Goal: Check status: Check status

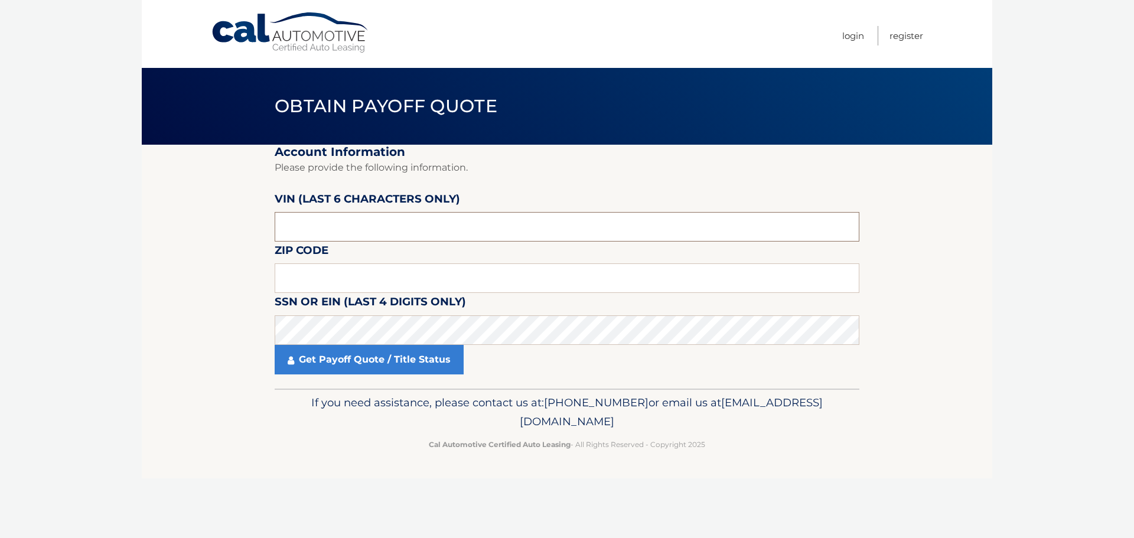
click at [376, 231] on input "text" at bounding box center [567, 227] width 585 height 30
type input "648287"
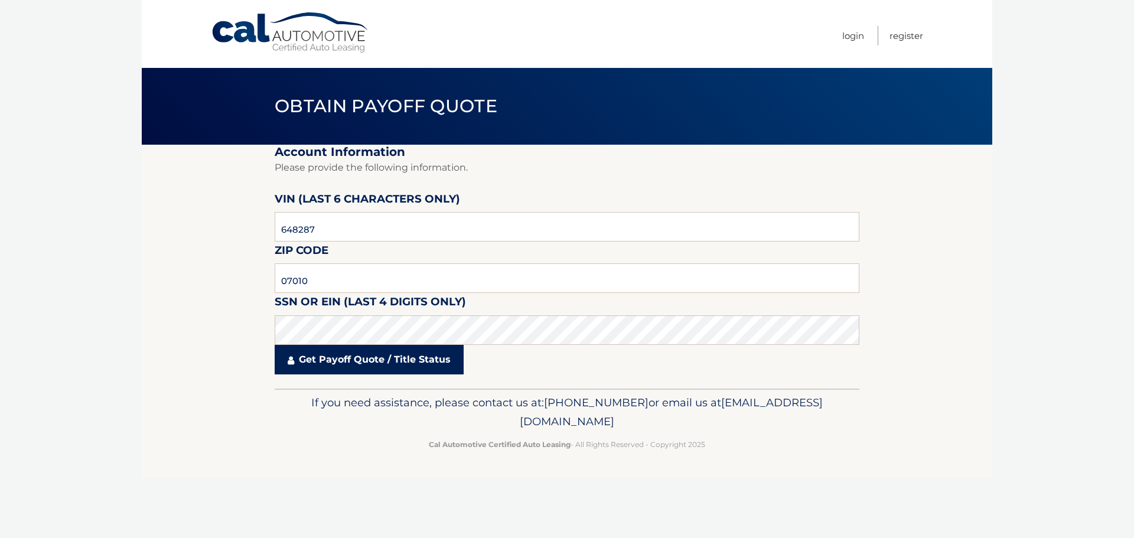
click at [385, 366] on link "Get Payoff Quote / Title Status" at bounding box center [369, 360] width 189 height 30
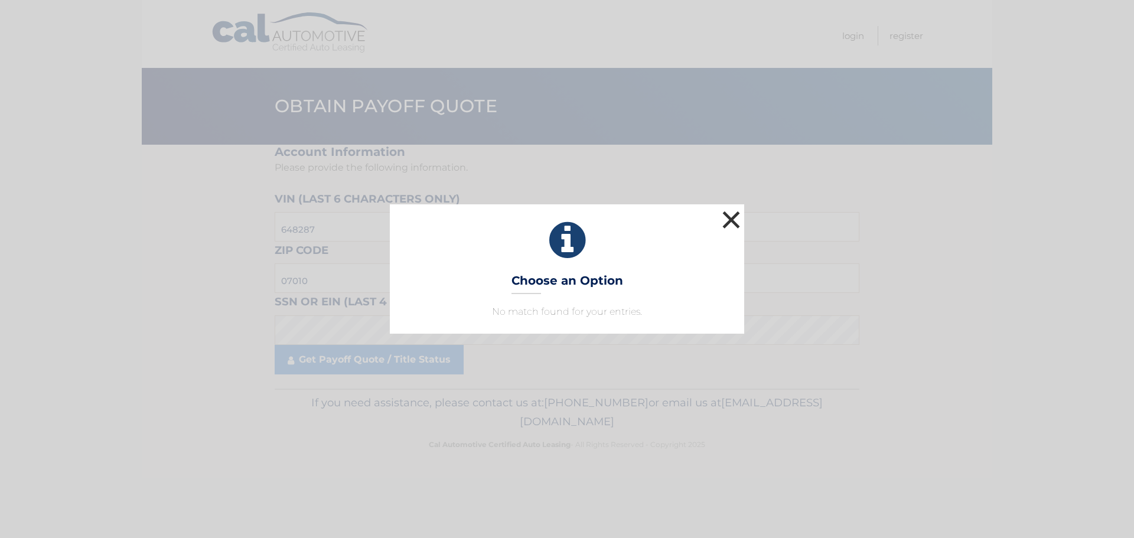
click at [732, 216] on button "×" at bounding box center [732, 220] width 24 height 24
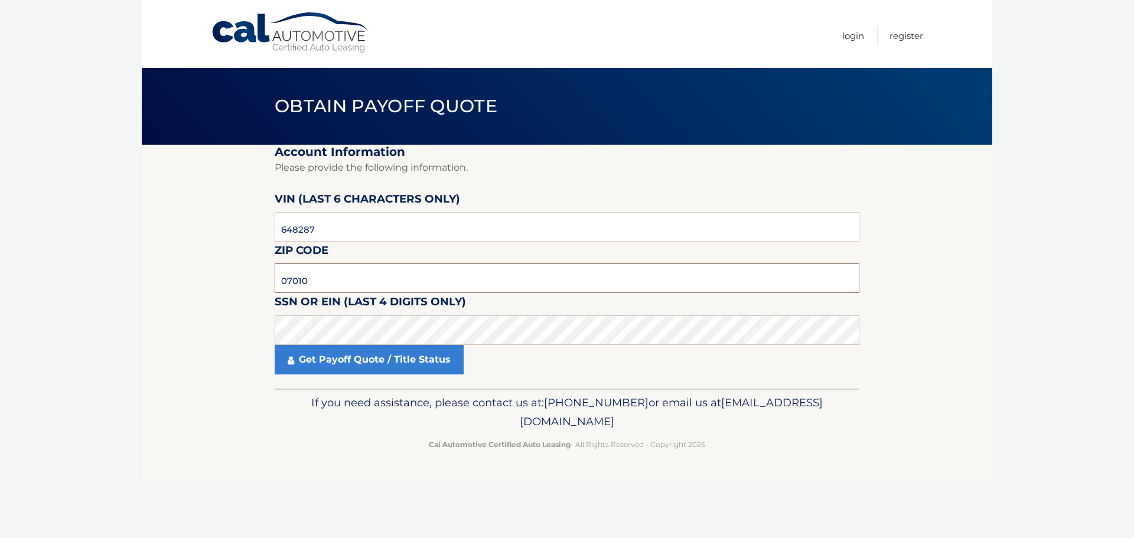
click at [324, 279] on input "07010" at bounding box center [567, 279] width 585 height 30
type input "07017"
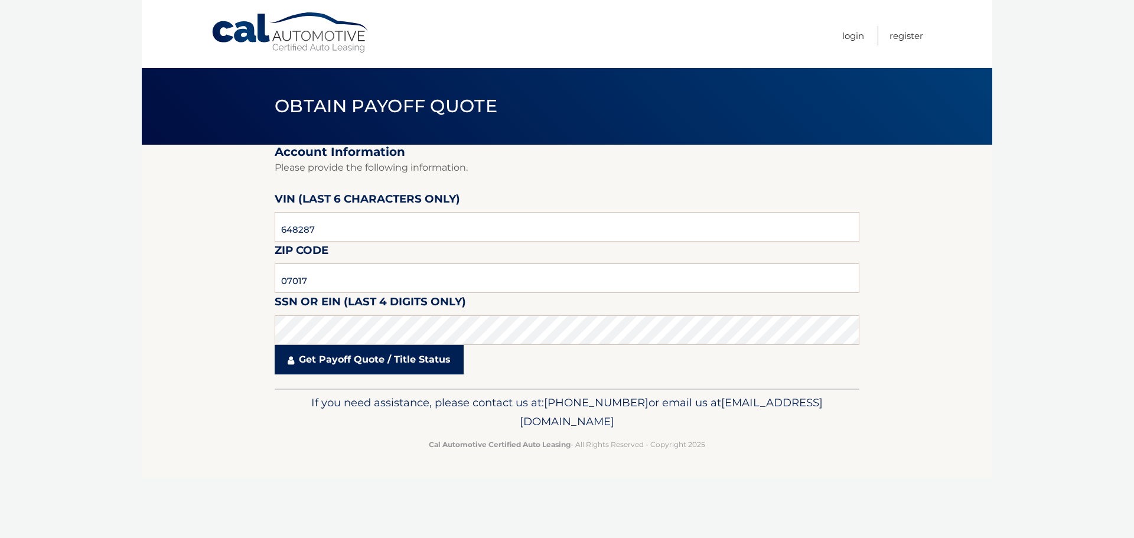
click at [359, 358] on link "Get Payoff Quote / Title Status" at bounding box center [369, 360] width 189 height 30
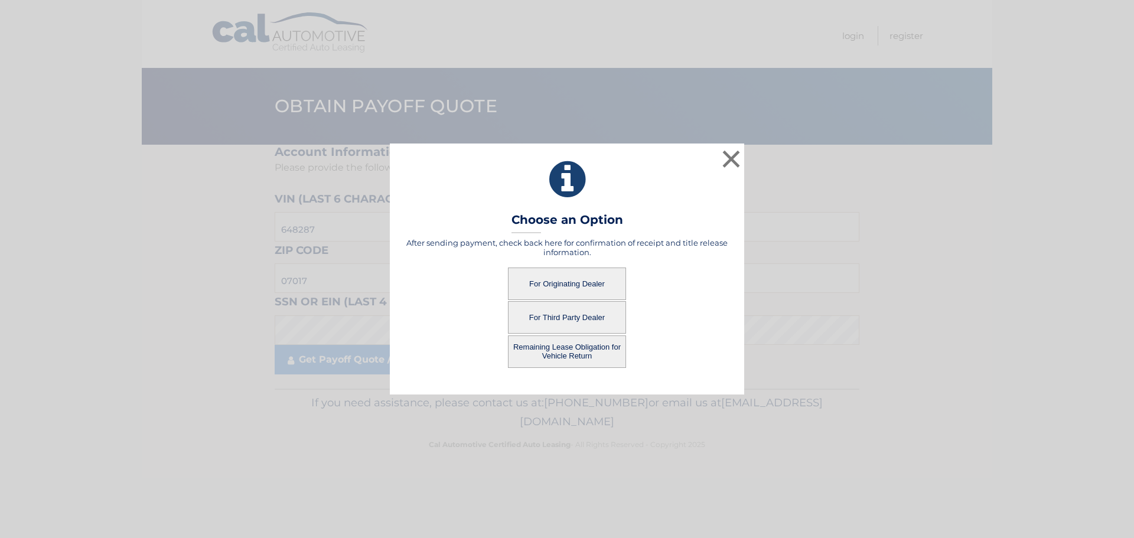
click at [591, 281] on button "For Originating Dealer" at bounding box center [567, 284] width 118 height 32
click at [561, 278] on button "For Originating Dealer" at bounding box center [567, 284] width 118 height 32
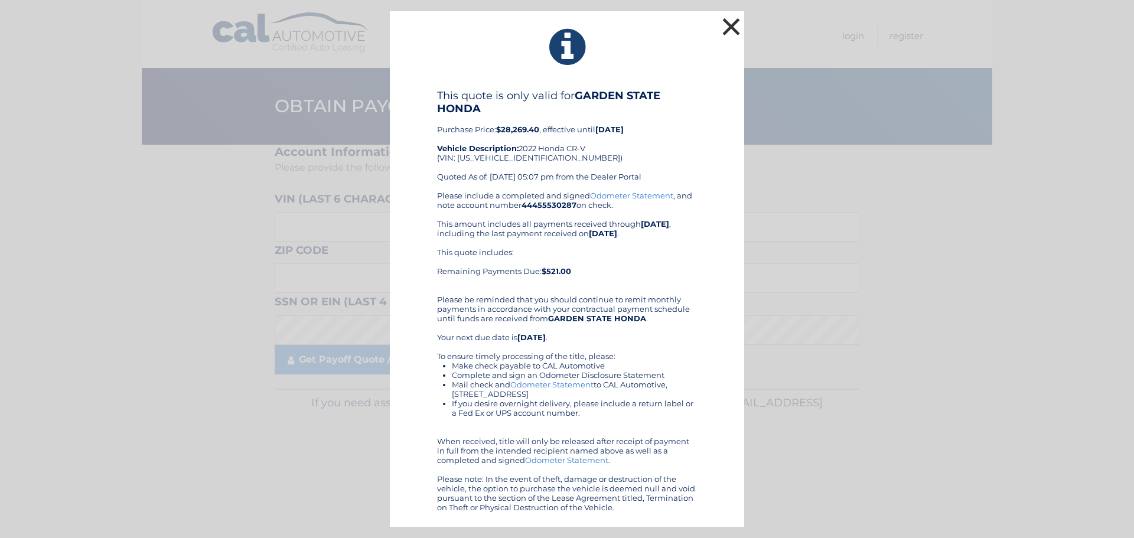
click at [729, 23] on button "×" at bounding box center [732, 27] width 24 height 24
